Goal: Information Seeking & Learning: Learn about a topic

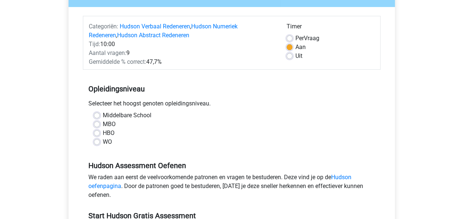
scroll to position [80, 0]
click at [107, 142] on label "WO" at bounding box center [107, 141] width 9 height 9
click at [100, 142] on input "WO" at bounding box center [97, 140] width 6 height 7
radio input "true"
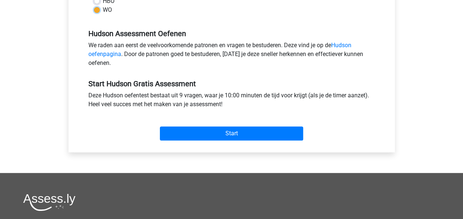
scroll to position [220, 0]
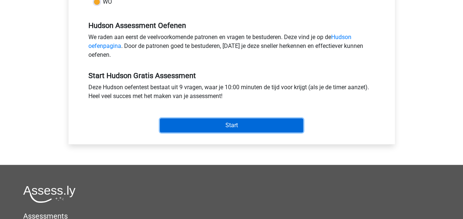
click at [228, 126] on input "Start" at bounding box center [231, 125] width 143 height 14
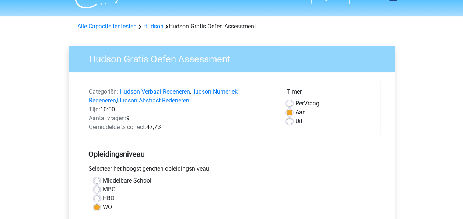
scroll to position [0, 0]
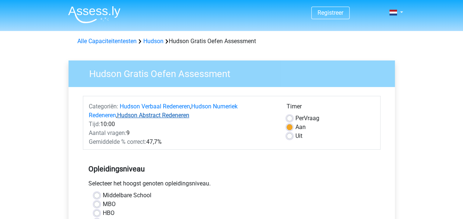
click at [138, 117] on link "Hudson Abstract Redeneren" at bounding box center [153, 115] width 72 height 7
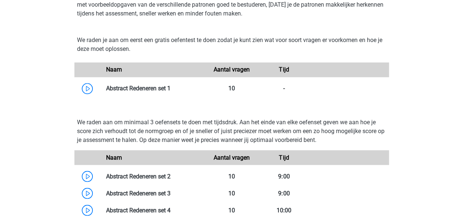
scroll to position [585, 0]
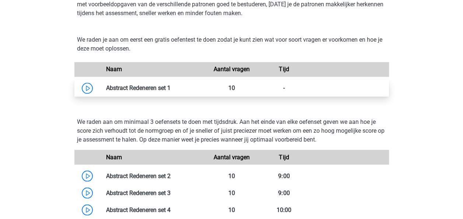
click at [171, 86] on link at bounding box center [171, 87] width 0 height 7
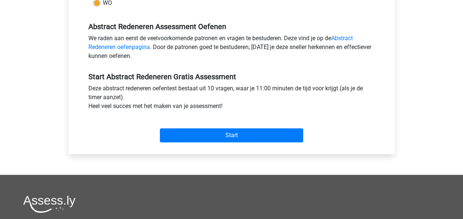
scroll to position [214, 0]
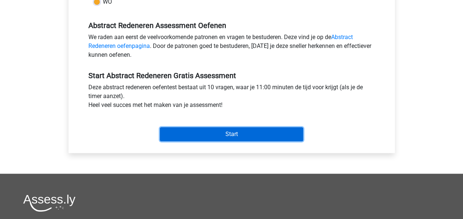
click at [237, 134] on input "Start" at bounding box center [231, 134] width 143 height 14
click at [198, 130] on input "Start" at bounding box center [231, 134] width 143 height 14
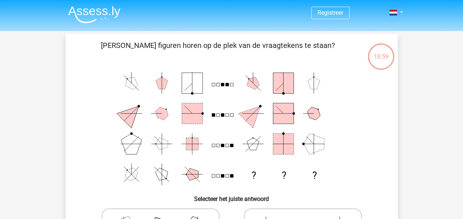
scroll to position [18, 0]
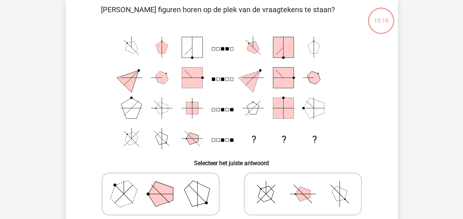
scroll to position [35, 0]
click at [155, 191] on polygon at bounding box center [160, 194] width 25 height 25
click at [161, 185] on input "radio" at bounding box center [163, 182] width 5 height 5
radio input "true"
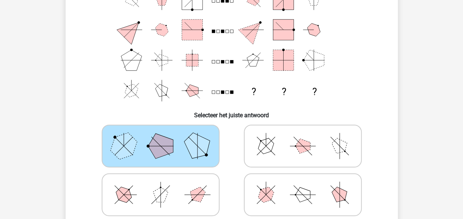
scroll to position [108, 0]
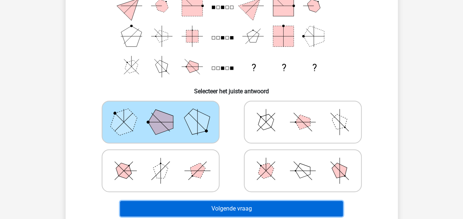
click at [217, 206] on button "Volgende vraag" at bounding box center [231, 208] width 223 height 15
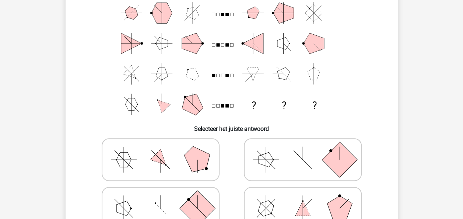
scroll to position [86, 0]
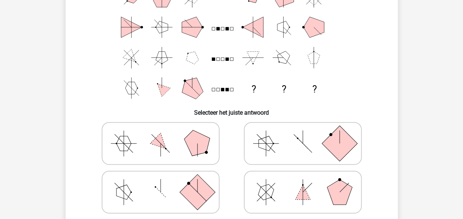
click at [188, 186] on rect at bounding box center [196, 191] width 35 height 35
click at [165, 183] on input "radio" at bounding box center [163, 180] width 5 height 5
radio input "true"
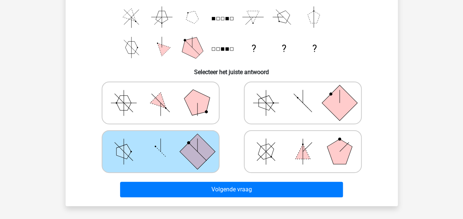
scroll to position [126, 0]
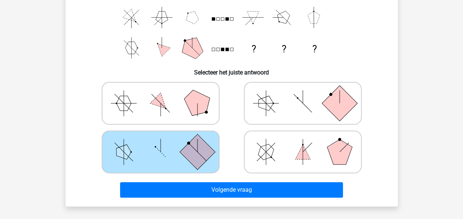
click at [312, 102] on icon at bounding box center [303, 103] width 111 height 37
click at [308, 94] on input "radio" at bounding box center [305, 91] width 5 height 5
radio input "true"
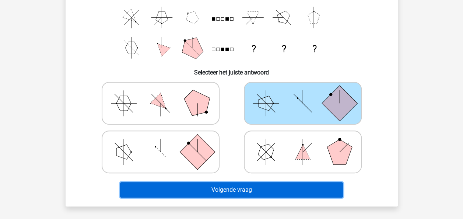
click at [258, 191] on button "Volgende vraag" at bounding box center [231, 189] width 223 height 15
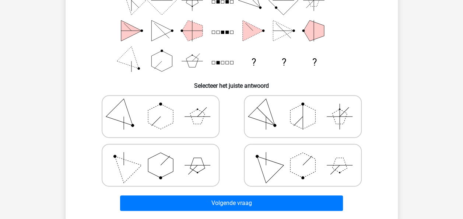
scroll to position [114, 0]
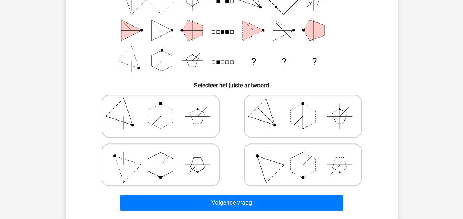
click at [145, 168] on icon at bounding box center [160, 164] width 111 height 37
click at [161, 156] on input "radio" at bounding box center [163, 153] width 5 height 5
radio input "true"
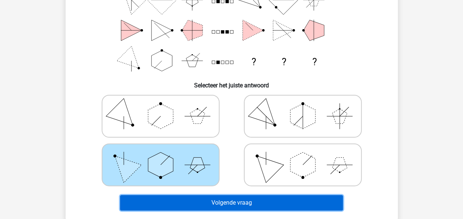
click at [196, 203] on button "Volgende vraag" at bounding box center [231, 202] width 223 height 15
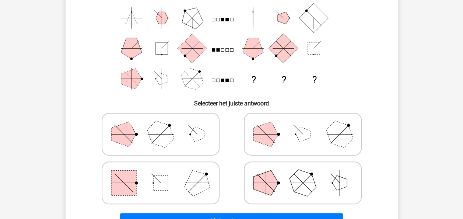
scroll to position [98, 0]
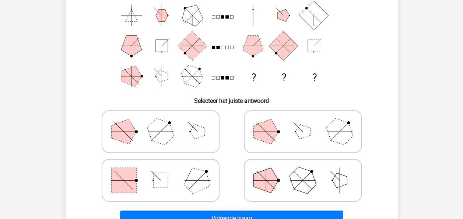
click at [132, 186] on rect at bounding box center [123, 180] width 25 height 25
click at [161, 171] on input "radio" at bounding box center [163, 168] width 5 height 5
radio input "true"
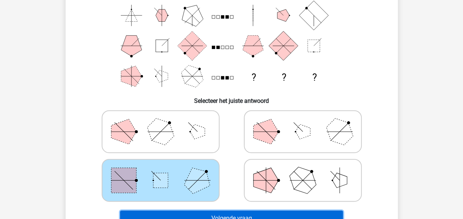
click at [165, 215] on button "Volgende vraag" at bounding box center [231, 217] width 223 height 15
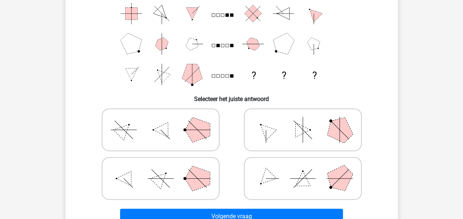
scroll to position [100, 0]
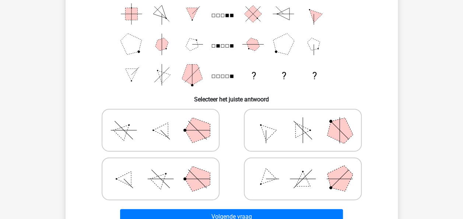
click at [309, 178] on icon at bounding box center [303, 178] width 111 height 37
click at [308, 170] on input "radio" at bounding box center [305, 167] width 5 height 5
radio input "true"
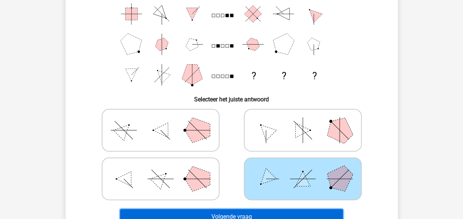
click at [276, 213] on button "Volgende vraag" at bounding box center [231, 216] width 223 height 15
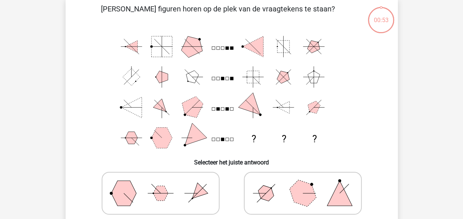
scroll to position [34, 0]
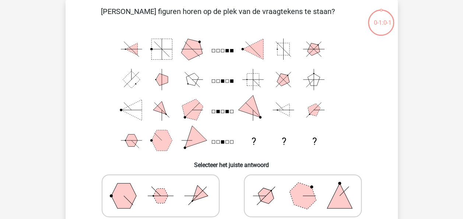
scroll to position [89, 0]
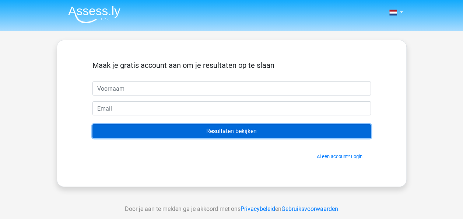
click at [253, 131] on input "Resultaten bekijken" at bounding box center [232, 131] width 279 height 14
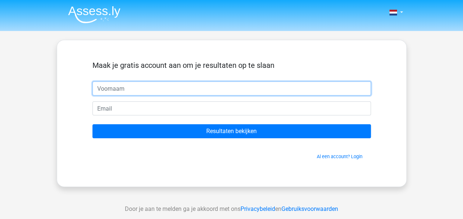
click at [223, 90] on input "text" at bounding box center [232, 88] width 279 height 14
type input "Lieselotte"
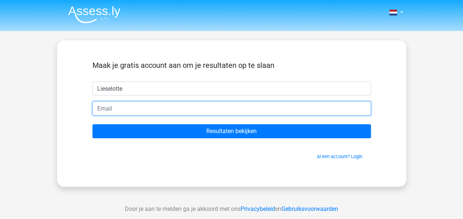
click at [150, 110] on input "email" at bounding box center [232, 108] width 279 height 14
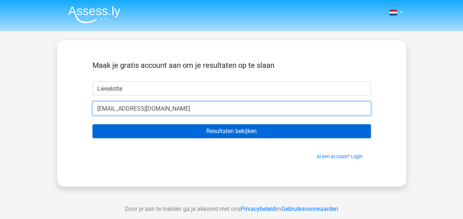
type input "jos@jos.be"
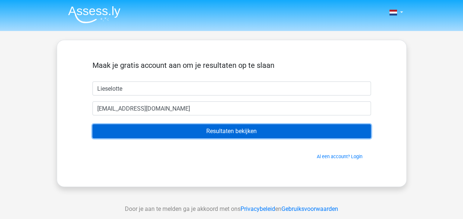
click at [199, 133] on input "Resultaten bekijken" at bounding box center [232, 131] width 279 height 14
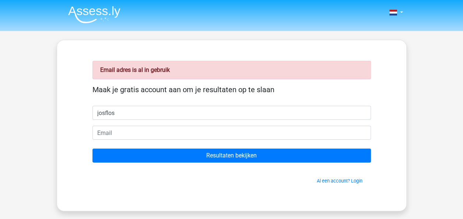
type input "josflos"
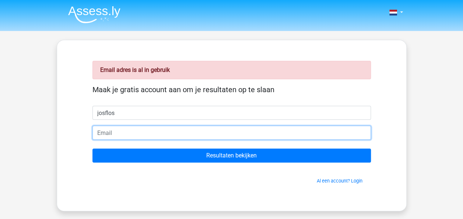
click at [128, 135] on input "email" at bounding box center [232, 133] width 279 height 14
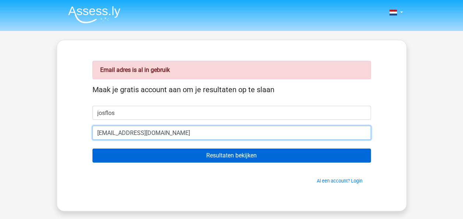
type input "[EMAIL_ADDRESS][DOMAIN_NAME]"
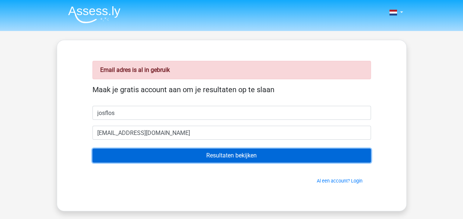
click at [174, 157] on input "Resultaten bekijken" at bounding box center [232, 156] width 279 height 14
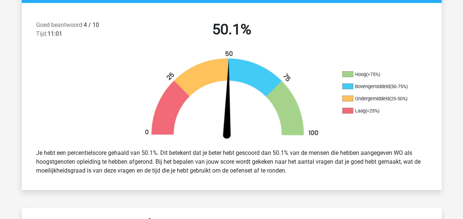
scroll to position [164, 0]
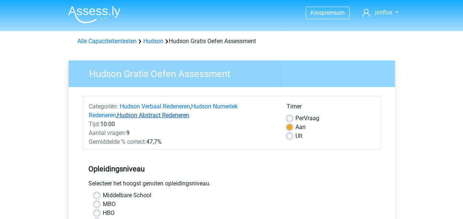
click at [140, 116] on link "Hudson Abstract Redeneren" at bounding box center [153, 115] width 72 height 7
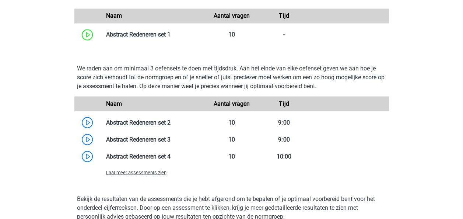
scroll to position [638, 0]
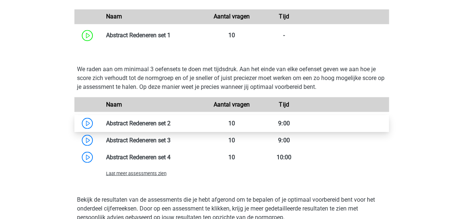
click at [171, 119] on link at bounding box center [171, 122] width 0 height 7
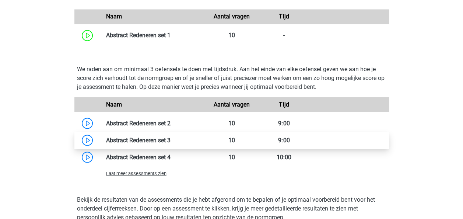
click at [171, 138] on link at bounding box center [171, 139] width 0 height 7
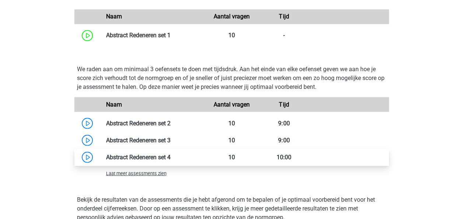
click at [171, 156] on link at bounding box center [171, 156] width 0 height 7
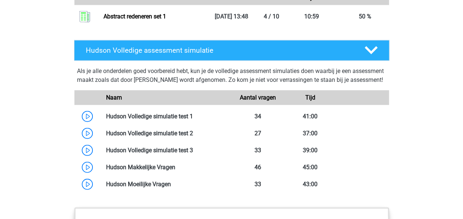
scroll to position [891, 0]
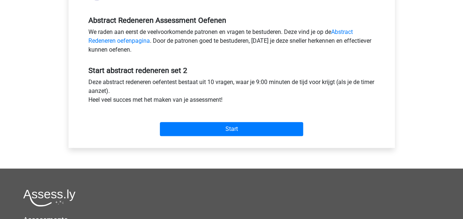
scroll to position [252, 0]
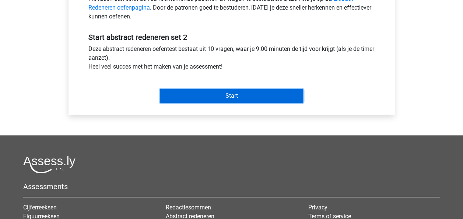
click at [211, 95] on input "Start" at bounding box center [231, 96] width 143 height 14
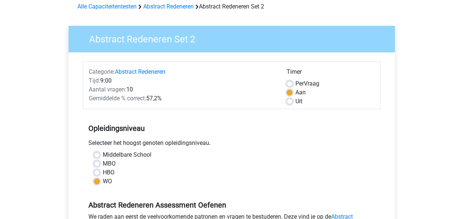
scroll to position [34, 0]
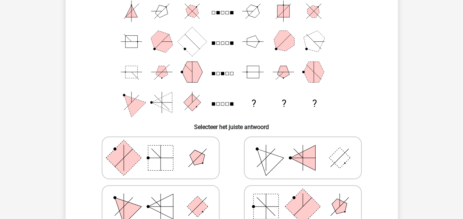
scroll to position [106, 0]
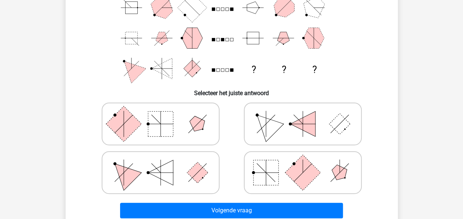
click at [116, 133] on rect at bounding box center [123, 123] width 35 height 35
click at [161, 115] on input "radio" at bounding box center [163, 112] width 5 height 5
radio input "true"
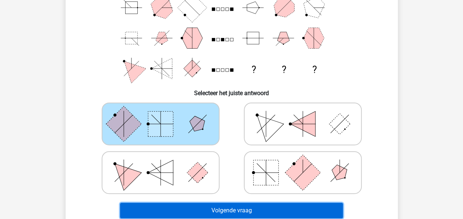
click at [203, 206] on button "Volgende vraag" at bounding box center [231, 210] width 223 height 15
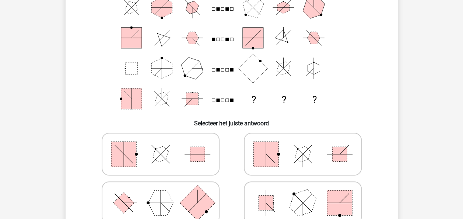
scroll to position [88, 0]
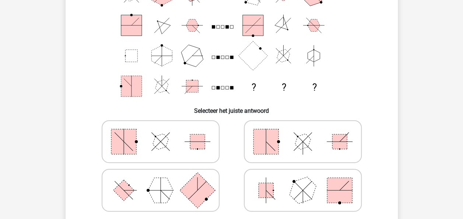
click at [123, 188] on rect at bounding box center [123, 190] width 21 height 21
click at [161, 181] on input "radio" at bounding box center [163, 178] width 5 height 5
radio input "true"
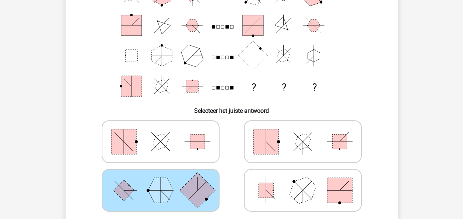
scroll to position [135, 0]
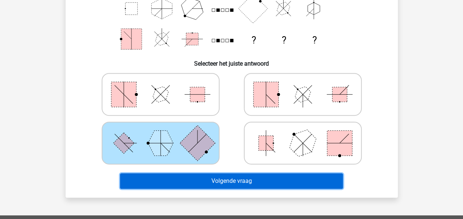
click at [245, 179] on button "Volgende vraag" at bounding box center [231, 180] width 223 height 15
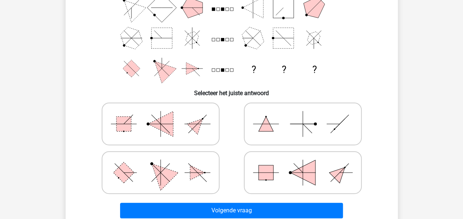
scroll to position [105, 0]
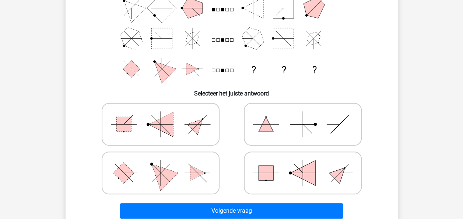
click at [173, 172] on polygon at bounding box center [160, 172] width 35 height 35
click at [165, 164] on input "radio" at bounding box center [163, 161] width 5 height 5
radio input "true"
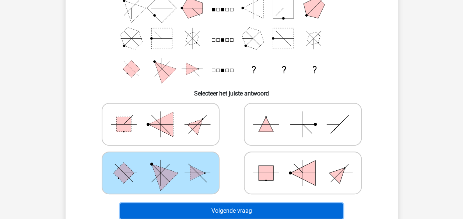
click at [213, 209] on button "Volgende vraag" at bounding box center [231, 210] width 223 height 15
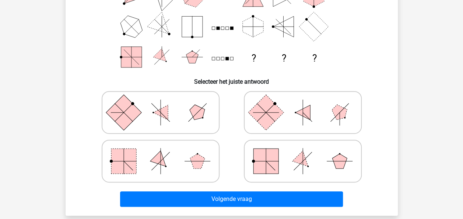
scroll to position [117, 0]
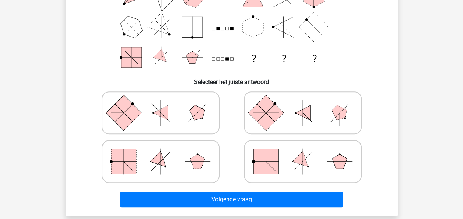
click at [265, 160] on rect at bounding box center [266, 161] width 25 height 25
click at [303, 152] on input "radio" at bounding box center [305, 149] width 5 height 5
radio input "true"
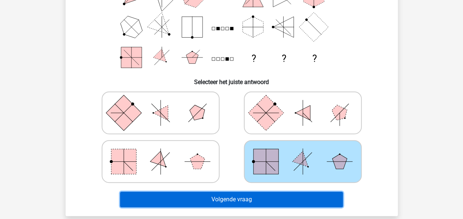
click at [251, 201] on button "Volgende vraag" at bounding box center [231, 199] width 223 height 15
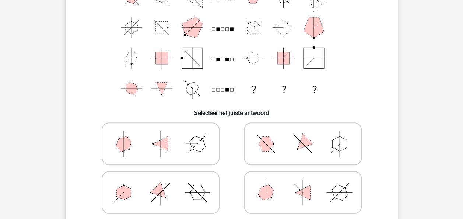
scroll to position [86, 0]
click at [170, 146] on icon at bounding box center [160, 143] width 111 height 37
click at [165, 134] on input "radio" at bounding box center [163, 131] width 5 height 5
radio input "true"
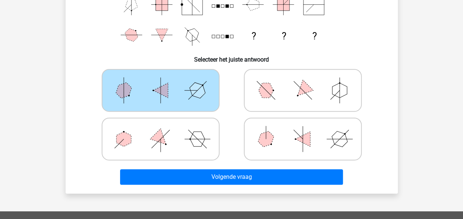
scroll to position [137, 0]
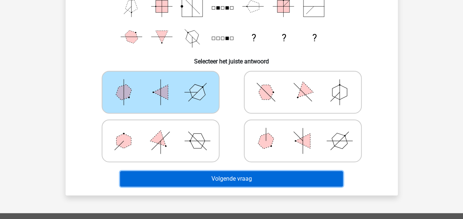
click at [224, 179] on button "Volgende vraag" at bounding box center [231, 178] width 223 height 15
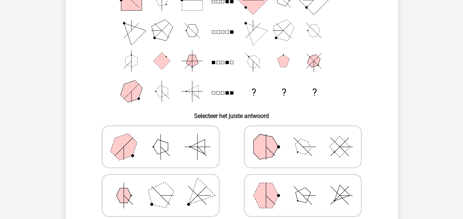
scroll to position [94, 0]
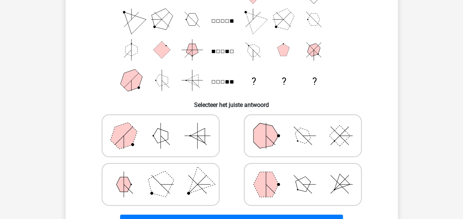
click at [267, 185] on line at bounding box center [270, 188] width 9 height 9
click at [303, 175] on input "radio" at bounding box center [305, 172] width 5 height 5
radio input "true"
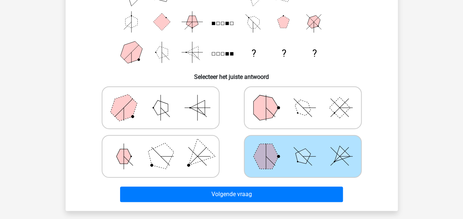
scroll to position [132, 0]
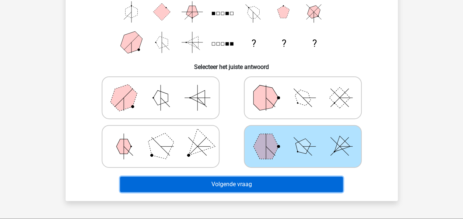
click at [254, 184] on button "Volgende vraag" at bounding box center [231, 184] width 223 height 15
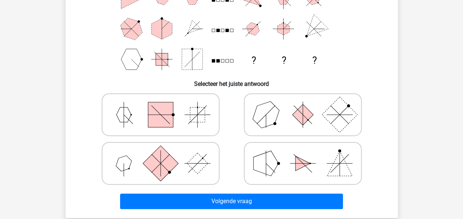
scroll to position [115, 0]
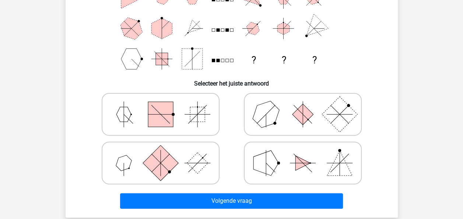
click at [120, 167] on polygon at bounding box center [123, 163] width 21 height 21
click at [161, 154] on input "radio" at bounding box center [163, 151] width 5 height 5
radio input "true"
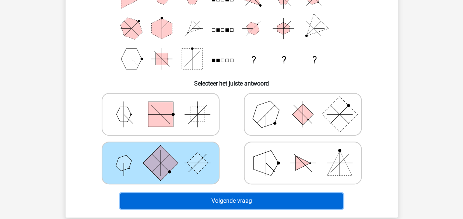
click at [171, 198] on button "Volgende vraag" at bounding box center [231, 200] width 223 height 15
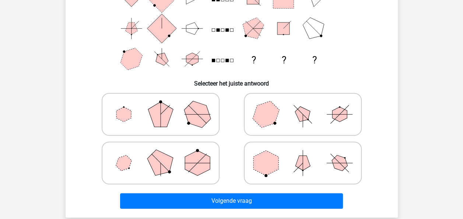
click at [190, 161] on polygon at bounding box center [197, 162] width 25 height 25
click at [165, 154] on input "radio" at bounding box center [163, 151] width 5 height 5
radio input "true"
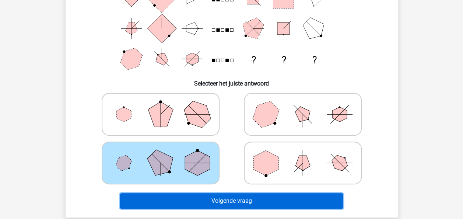
click at [217, 200] on button "Volgende vraag" at bounding box center [231, 200] width 223 height 15
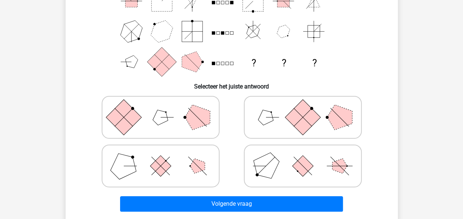
scroll to position [113, 0]
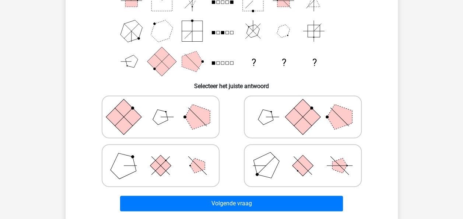
click at [268, 114] on polygon at bounding box center [265, 117] width 21 height 21
click at [303, 108] on input "radio" at bounding box center [305, 105] width 5 height 5
radio input "true"
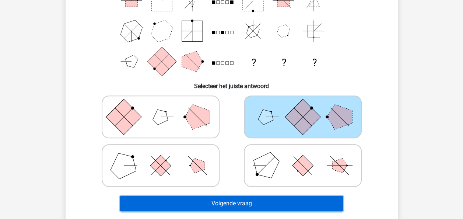
click at [227, 201] on button "Volgende vraag" at bounding box center [231, 203] width 223 height 15
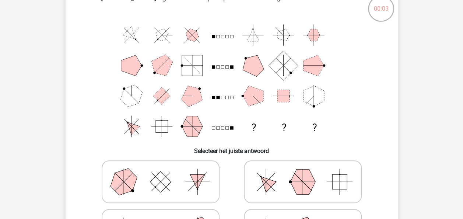
scroll to position [48, 0]
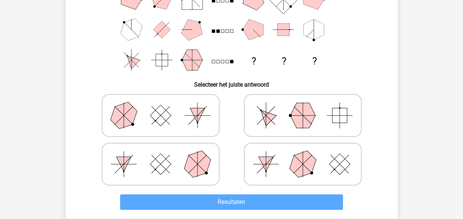
scroll to position [117, 0]
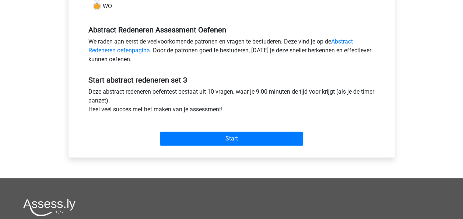
scroll to position [209, 0]
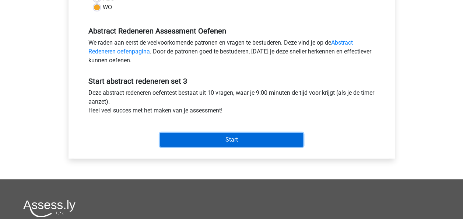
click at [205, 136] on input "Start" at bounding box center [231, 140] width 143 height 14
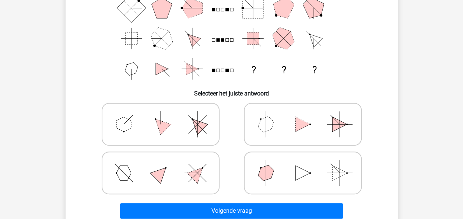
scroll to position [105, 0]
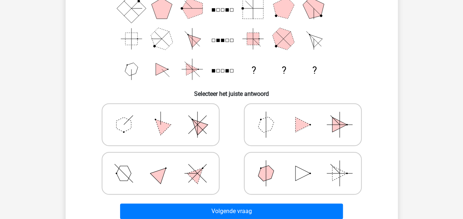
click at [158, 126] on polygon at bounding box center [160, 124] width 21 height 21
click at [161, 115] on input "radio" at bounding box center [163, 113] width 5 height 5
radio input "true"
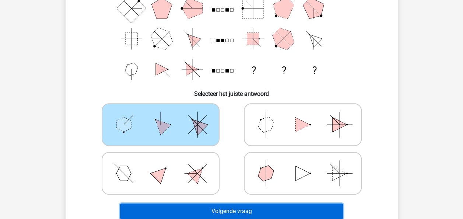
click at [198, 212] on button "Volgende vraag" at bounding box center [231, 210] width 223 height 15
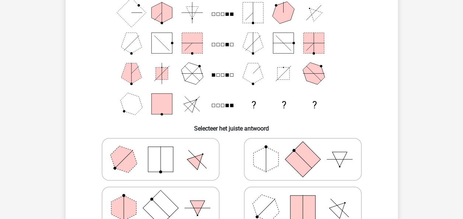
scroll to position [70, 0]
click at [294, 160] on rect at bounding box center [302, 159] width 35 height 35
click at [303, 150] on input "radio" at bounding box center [305, 148] width 5 height 5
radio input "true"
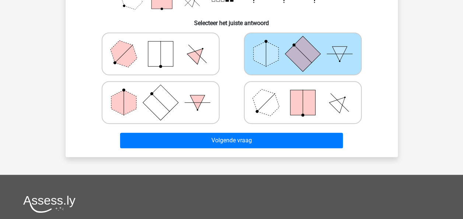
scroll to position [176, 0]
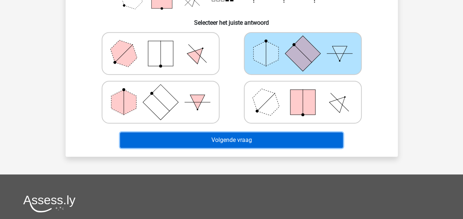
click at [282, 135] on button "Volgende vraag" at bounding box center [231, 139] width 223 height 15
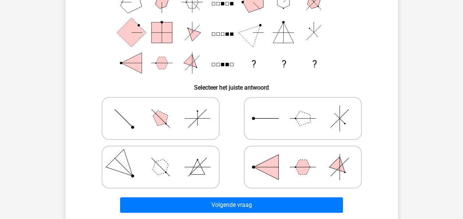
scroll to position [107, 0]
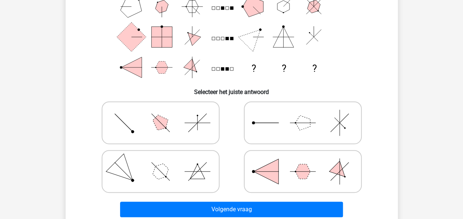
click at [170, 126] on icon at bounding box center [160, 122] width 111 height 37
click at [165, 114] on input "radio" at bounding box center [163, 111] width 5 height 5
radio input "true"
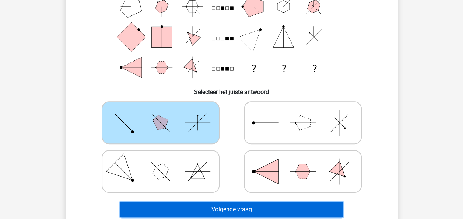
click at [231, 212] on button "Volgende vraag" at bounding box center [231, 209] width 223 height 15
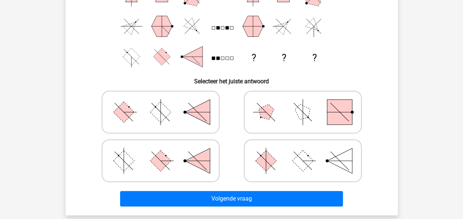
scroll to position [117, 0]
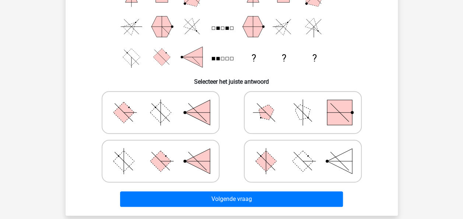
click at [259, 161] on rect at bounding box center [265, 161] width 21 height 21
click at [303, 152] on input "radio" at bounding box center [305, 149] width 5 height 5
radio input "true"
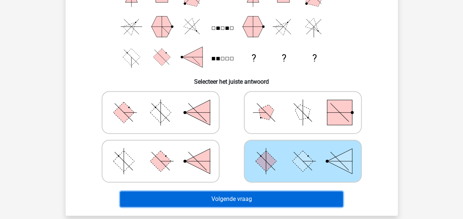
click at [258, 196] on button "Volgende vraag" at bounding box center [231, 198] width 223 height 15
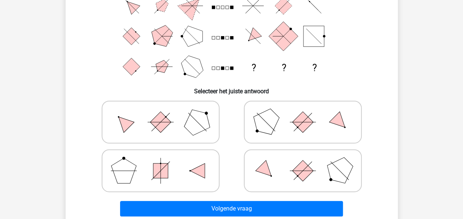
scroll to position [108, 0]
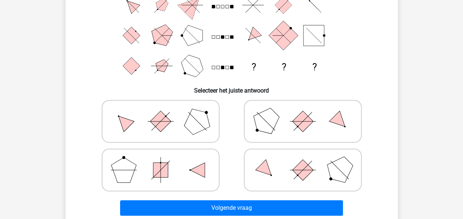
click at [204, 122] on polygon at bounding box center [196, 121] width 35 height 35
click at [165, 112] on input "radio" at bounding box center [163, 109] width 5 height 5
radio input "true"
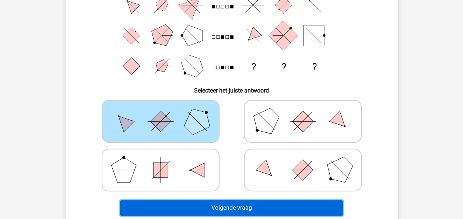
click at [212, 209] on button "Volgende vraag" at bounding box center [231, 207] width 223 height 15
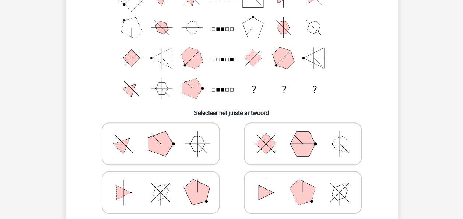
scroll to position [86, 0]
click at [172, 189] on icon at bounding box center [160, 192] width 111 height 37
click at [165, 184] on input "radio" at bounding box center [163, 181] width 5 height 5
radio input "true"
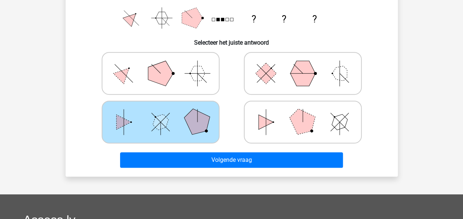
scroll to position [156, 0]
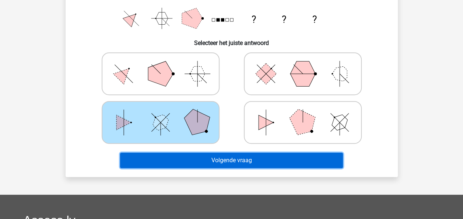
click at [202, 156] on button "Volgende vraag" at bounding box center [231, 160] width 223 height 15
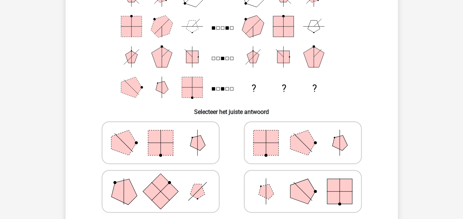
scroll to position [90, 0]
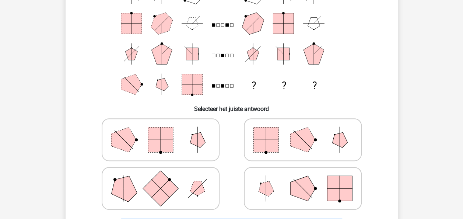
click at [271, 136] on rect at bounding box center [266, 139] width 25 height 25
click at [303, 130] on input "radio" at bounding box center [305, 128] width 5 height 5
radio input "true"
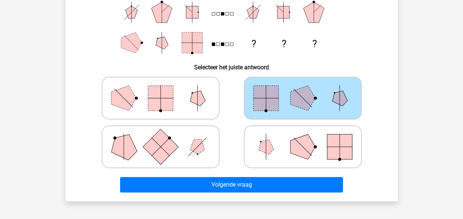
scroll to position [133, 0]
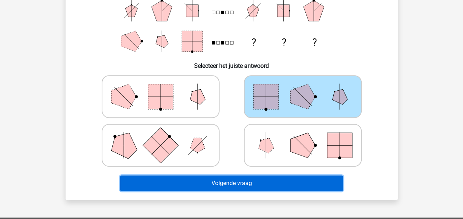
click at [246, 180] on button "Volgende vraag" at bounding box center [231, 182] width 223 height 15
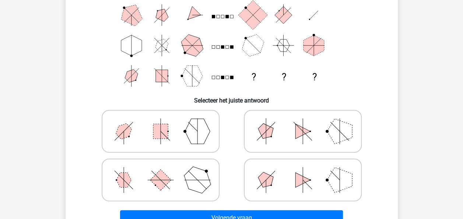
scroll to position [98, 0]
click at [137, 176] on icon at bounding box center [160, 180] width 111 height 37
click at [161, 171] on input "radio" at bounding box center [163, 168] width 5 height 5
radio input "true"
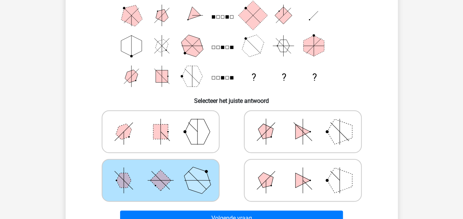
scroll to position [147, 0]
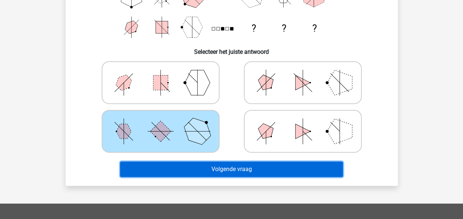
click at [181, 170] on button "Volgende vraag" at bounding box center [231, 168] width 223 height 15
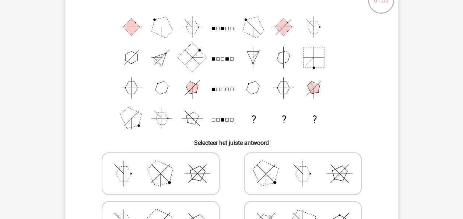
scroll to position [78, 0]
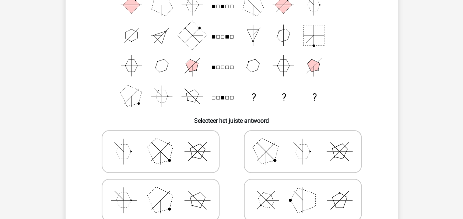
click at [271, 159] on polygon at bounding box center [265, 151] width 35 height 35
click at [303, 142] on input "radio" at bounding box center [305, 139] width 5 height 5
radio input "true"
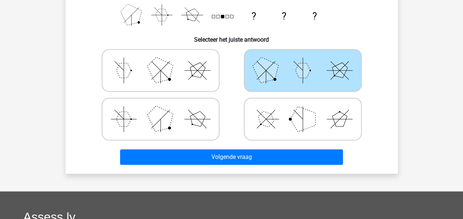
scroll to position [192, 0]
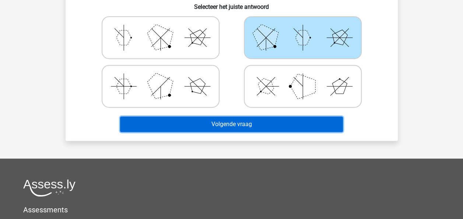
click at [254, 122] on button "Volgende vraag" at bounding box center [231, 123] width 223 height 15
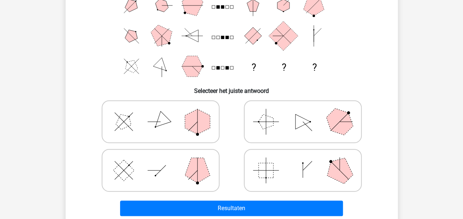
scroll to position [107, 0]
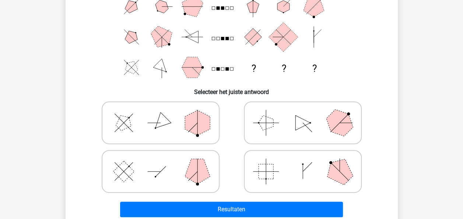
click at [164, 177] on icon at bounding box center [160, 171] width 111 height 37
click at [164, 162] on input "radio" at bounding box center [163, 159] width 5 height 5
radio input "true"
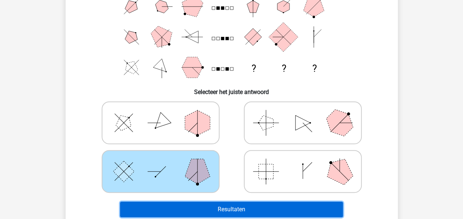
click at [217, 207] on button "Resultaten" at bounding box center [231, 209] width 223 height 15
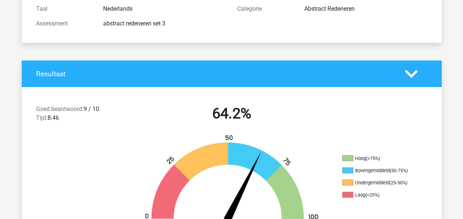
scroll to position [100, 0]
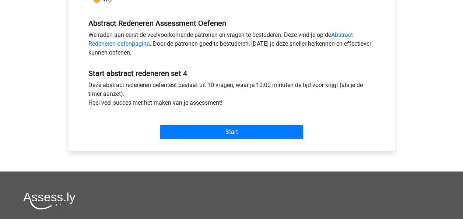
scroll to position [216, 0]
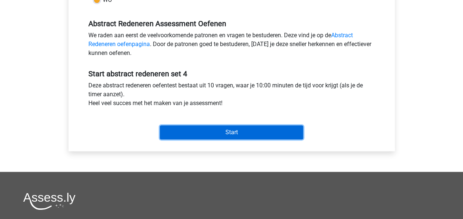
click at [202, 130] on input "Start" at bounding box center [231, 132] width 143 height 14
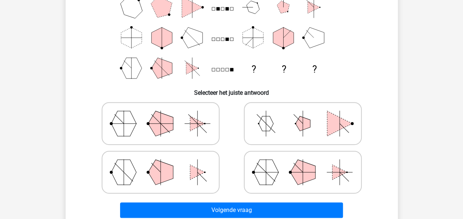
scroll to position [105, 0]
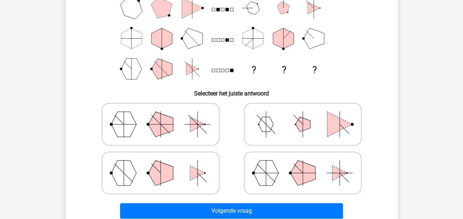
click at [126, 129] on polygon at bounding box center [123, 124] width 25 height 25
click at [161, 115] on input "radio" at bounding box center [163, 112] width 5 height 5
radio input "true"
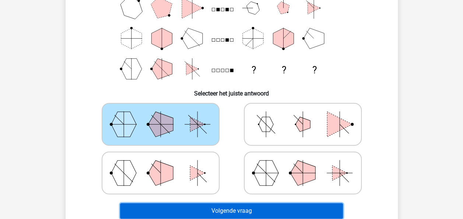
click at [179, 216] on button "Volgende vraag" at bounding box center [231, 210] width 223 height 15
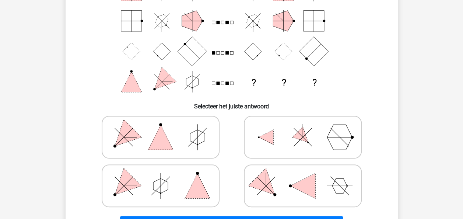
scroll to position [92, 0]
click at [165, 189] on polygon at bounding box center [160, 186] width 15 height 15
click at [165, 177] on input "radio" at bounding box center [163, 174] width 5 height 5
radio input "true"
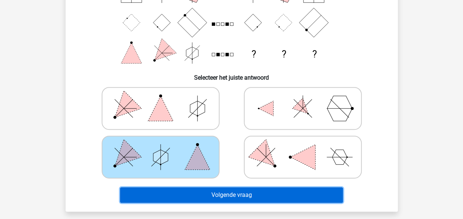
click at [165, 189] on button "Volgende vraag" at bounding box center [231, 194] width 223 height 15
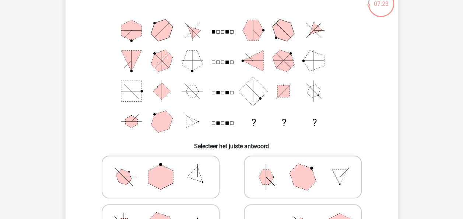
scroll to position [81, 0]
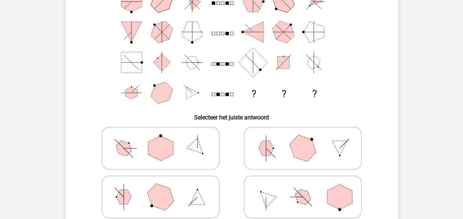
click at [199, 138] on icon at bounding box center [160, 148] width 111 height 37
click at [165, 138] on input "radio" at bounding box center [163, 136] width 5 height 5
radio input "true"
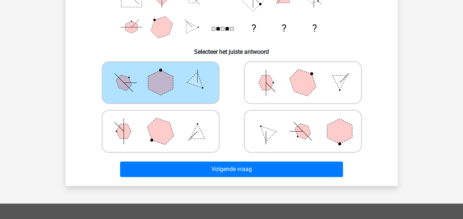
scroll to position [147, 0]
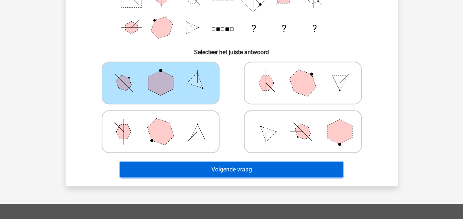
click at [201, 172] on button "Volgende vraag" at bounding box center [231, 169] width 223 height 15
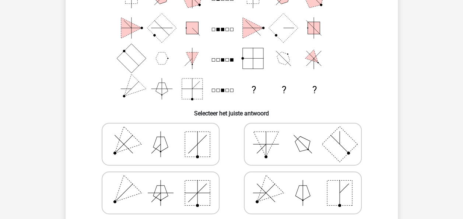
scroll to position [85, 0]
click at [199, 146] on rect at bounding box center [197, 144] width 25 height 25
click at [165, 135] on input "radio" at bounding box center [163, 132] width 5 height 5
radio input "true"
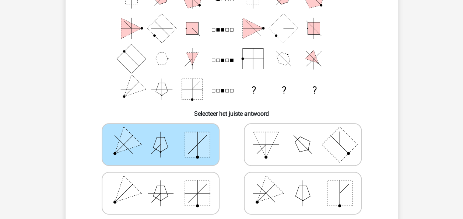
click at [276, 184] on icon at bounding box center [303, 193] width 111 height 37
click at [303, 184] on input "radio" at bounding box center [305, 181] width 5 height 5
radio input "true"
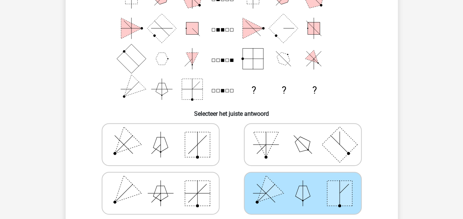
scroll to position [133, 0]
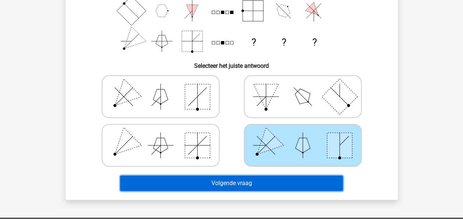
click at [276, 184] on button "Volgende vraag" at bounding box center [231, 182] width 223 height 15
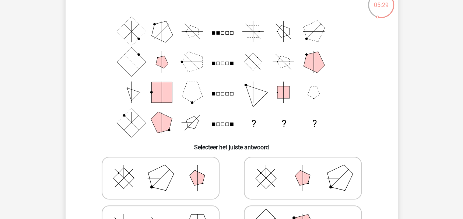
scroll to position [47, 0]
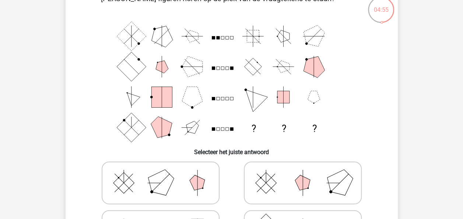
click at [165, 185] on polygon at bounding box center [160, 182] width 35 height 35
click at [165, 174] on input "radio" at bounding box center [163, 171] width 5 height 5
radio input "true"
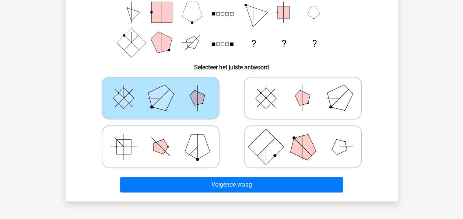
scroll to position [131, 0]
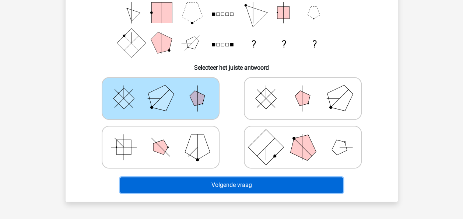
click at [165, 185] on button "Volgende vraag" at bounding box center [231, 184] width 223 height 15
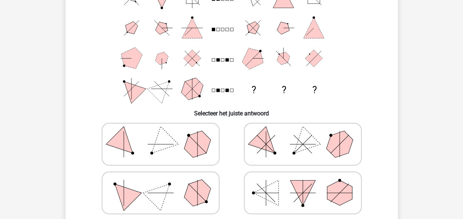
scroll to position [85, 0]
click at [316, 147] on icon at bounding box center [303, 144] width 111 height 37
click at [308, 136] on input "radio" at bounding box center [305, 133] width 5 height 5
radio input "true"
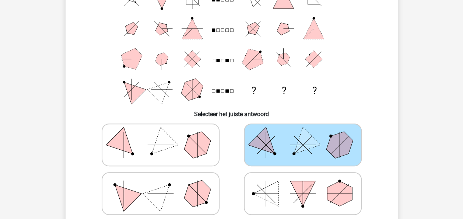
scroll to position [143, 0]
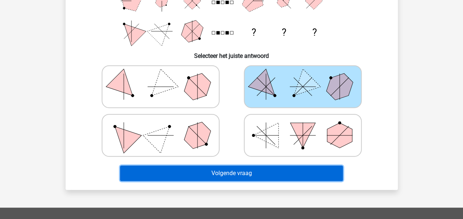
click at [300, 175] on button "Volgende vraag" at bounding box center [231, 172] width 223 height 15
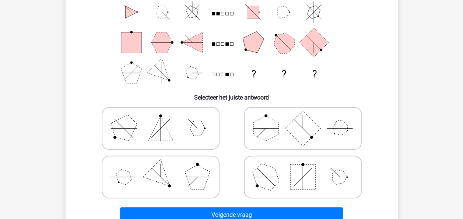
scroll to position [105, 0]
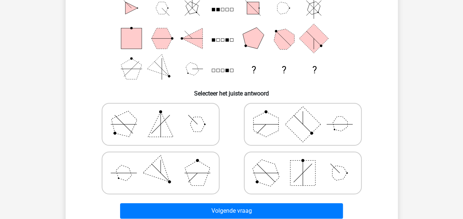
click at [154, 132] on polygon at bounding box center [160, 124] width 25 height 25
click at [161, 115] on input "radio" at bounding box center [163, 112] width 5 height 5
radio input "true"
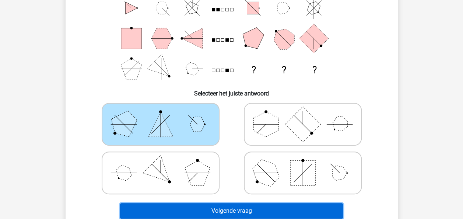
click at [229, 210] on button "Volgende vraag" at bounding box center [231, 210] width 223 height 15
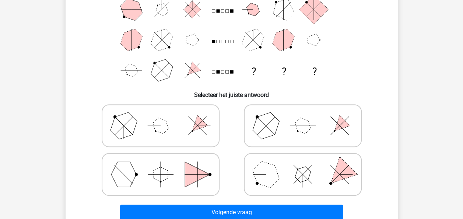
scroll to position [104, 0]
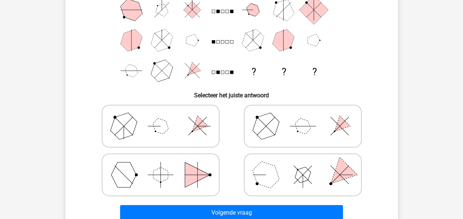
click at [273, 169] on polygon at bounding box center [265, 174] width 35 height 35
click at [303, 165] on input "radio" at bounding box center [305, 163] width 5 height 5
radio input "true"
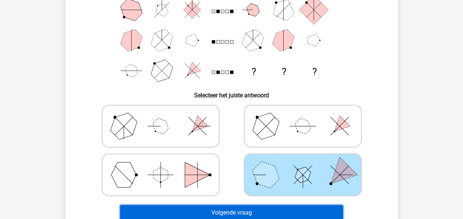
click at [257, 214] on button "Volgende vraag" at bounding box center [231, 212] width 223 height 15
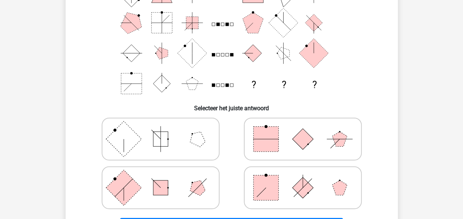
scroll to position [90, 0]
click at [267, 188] on rect at bounding box center [266, 187] width 25 height 25
click at [303, 179] on input "radio" at bounding box center [305, 176] width 5 height 5
radio input "true"
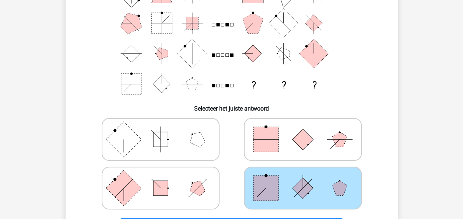
scroll to position [154, 0]
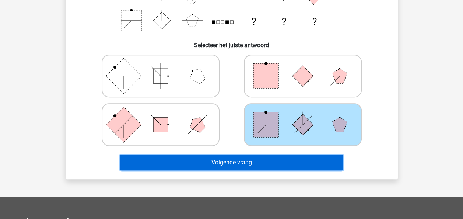
click at [265, 158] on button "Volgende vraag" at bounding box center [231, 162] width 223 height 15
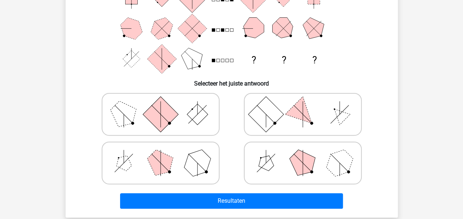
scroll to position [115, 0]
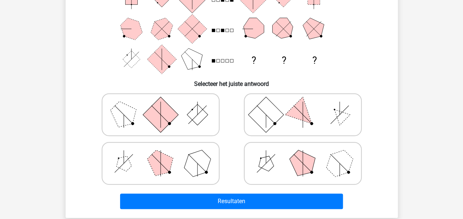
click at [160, 160] on polygon at bounding box center [160, 163] width 35 height 35
click at [161, 154] on input "radio" at bounding box center [163, 151] width 5 height 5
radio input "true"
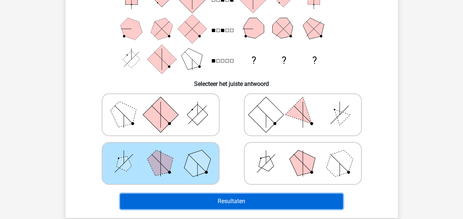
click at [217, 198] on button "Resultaten" at bounding box center [231, 200] width 223 height 15
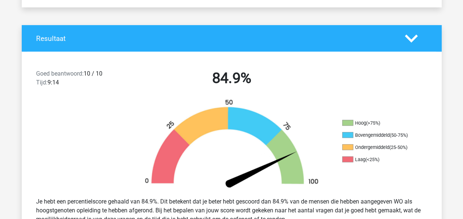
scroll to position [135, 0]
